Goal: Task Accomplishment & Management: Use online tool/utility

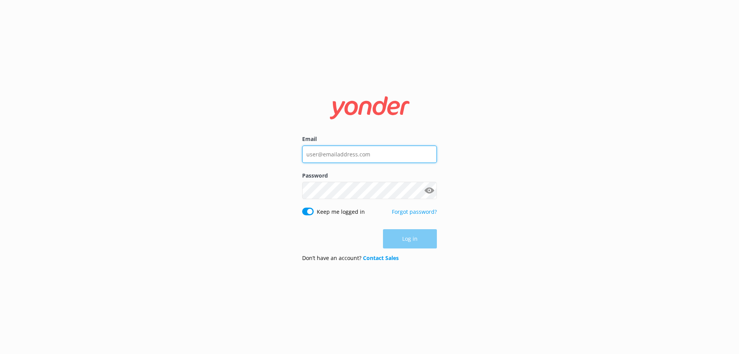
type input "[EMAIL_ADDRESS][DOMAIN_NAME]"
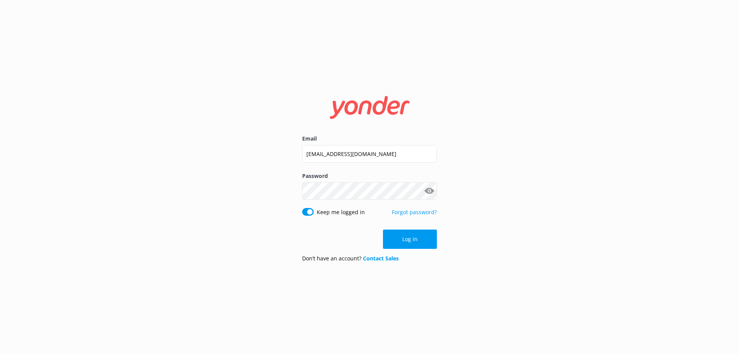
click at [409, 234] on div "Log in" at bounding box center [369, 238] width 135 height 19
click at [409, 234] on button "Log in" at bounding box center [410, 238] width 54 height 19
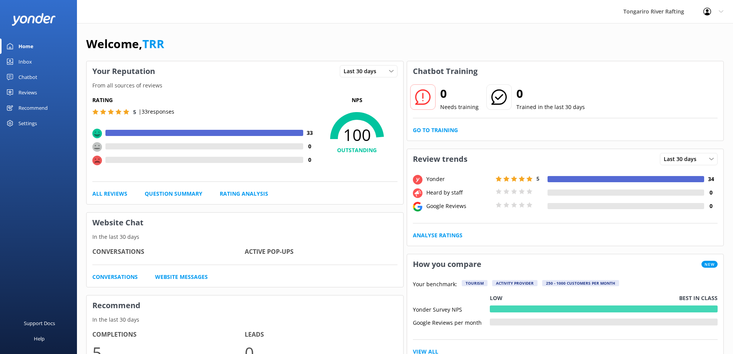
click at [43, 73] on link "Chatbot" at bounding box center [38, 76] width 77 height 15
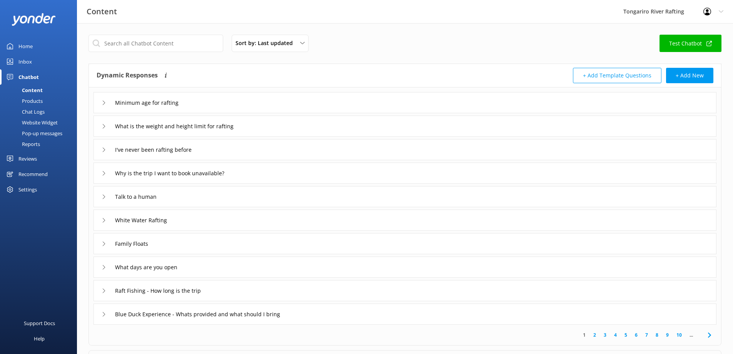
click at [37, 134] on div "Pop-up messages" at bounding box center [34, 133] width 58 height 11
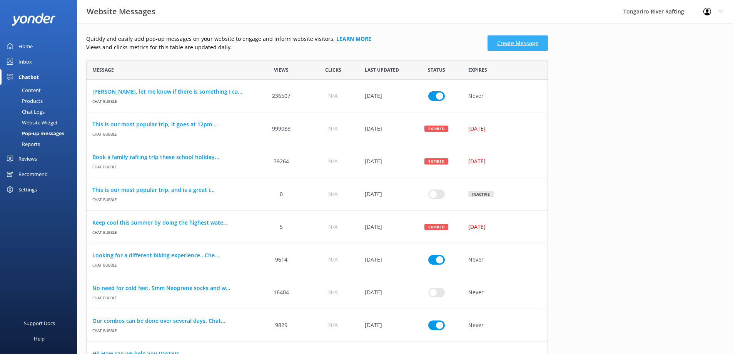
click at [515, 46] on link "Create Message" at bounding box center [518, 42] width 60 height 15
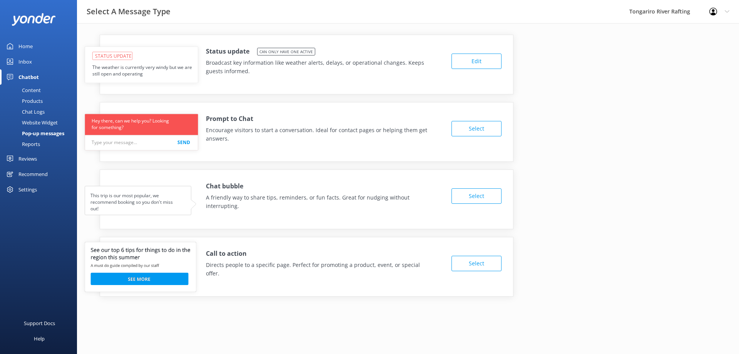
click at [147, 63] on use at bounding box center [141, 64] width 113 height 36
click at [179, 78] on use at bounding box center [141, 64] width 113 height 36
click at [466, 66] on button "Edit" at bounding box center [476, 60] width 50 height 15
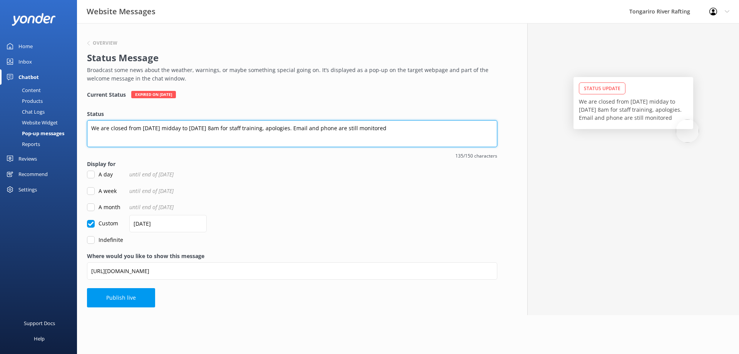
drag, startPoint x: 460, startPoint y: 127, endPoint x: 49, endPoint y: 118, distance: 410.3
click at [49, 118] on div "Website Messages Tongariro River Rafting Profile Settings Logout Home Inbox Cha…" at bounding box center [369, 169] width 739 height 292
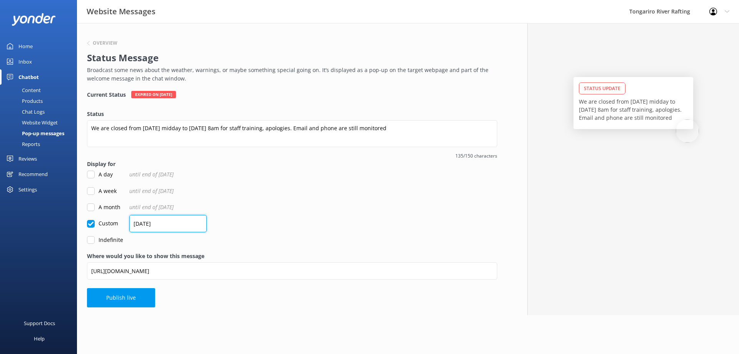
drag, startPoint x: 169, startPoint y: 221, endPoint x: 113, endPoint y: 223, distance: 55.8
click at [113, 223] on div "Custom [DATE]" at bounding box center [292, 223] width 410 height 8
type input "[DATE]"
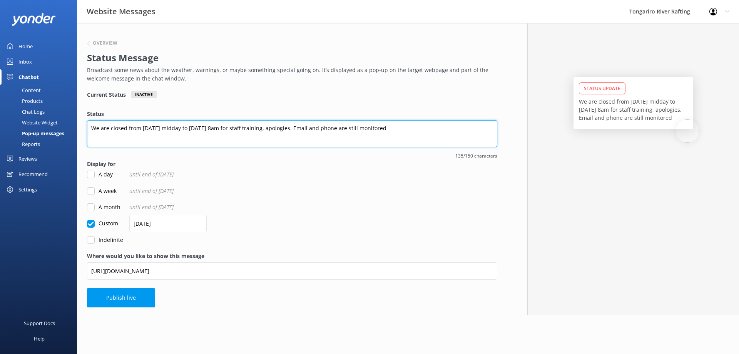
drag, startPoint x: 443, startPoint y: 130, endPoint x: 52, endPoint y: 90, distance: 393.0
click at [52, 90] on div "Website Messages Tongariro River Rafting Profile Settings Logout Home Inbox Cha…" at bounding box center [369, 169] width 739 height 292
click at [105, 127] on textarea "ROADWORKS ALERT:" at bounding box center [292, 133] width 410 height 27
click at [155, 129] on textarea "ROAD WORKS ALERT:" at bounding box center [292, 133] width 410 height 27
click at [252, 126] on textarea "ROAD WORKS ALERT: roadworks between [GEOGRAPHIC_DATA] and [GEOGRAPHIC_DATA] can…" at bounding box center [292, 133] width 410 height 27
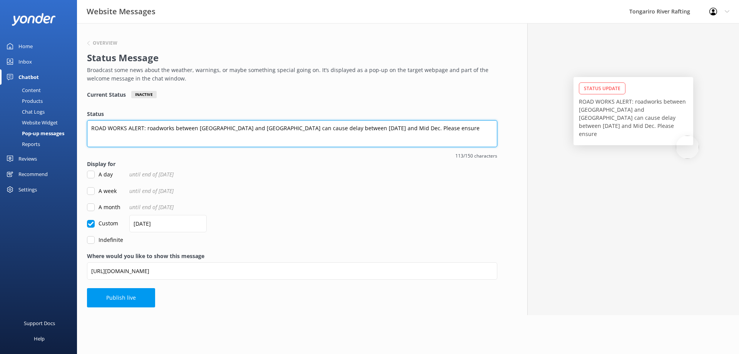
click at [252, 126] on textarea "ROAD WORKS ALERT: roadworks between [GEOGRAPHIC_DATA] and [GEOGRAPHIC_DATA] can…" at bounding box center [292, 133] width 410 height 27
click at [411, 127] on textarea "ROAD WORKS ALERT: roadworks between [GEOGRAPHIC_DATA] and [GEOGRAPHIC_DATA] wil…" at bounding box center [292, 133] width 410 height 27
type textarea "ROAD WORKS ALERT: roadworks between [GEOGRAPHIC_DATA] and [GEOGRAPHIC_DATA] wil…"
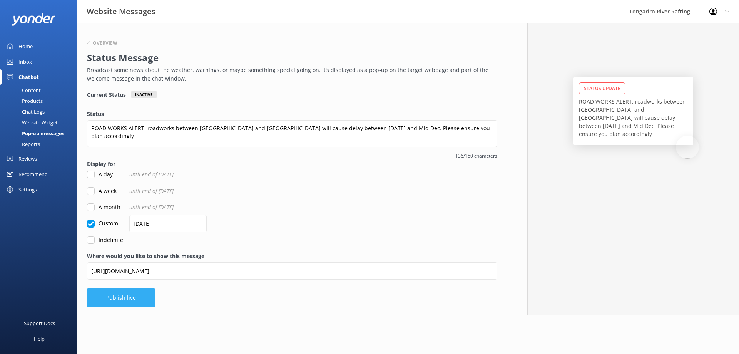
click at [125, 296] on button "Publish live" at bounding box center [121, 297] width 68 height 19
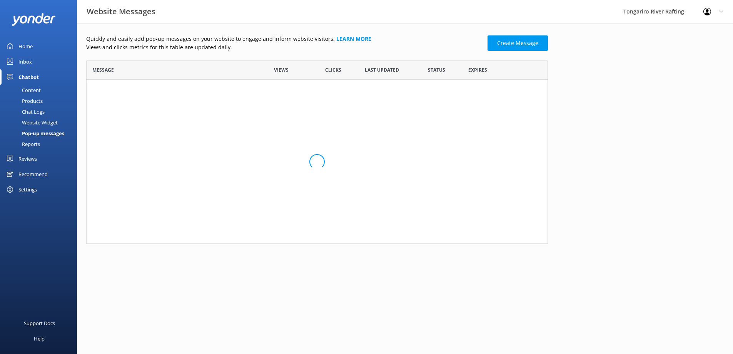
scroll to position [6, 6]
